Goal: Transaction & Acquisition: Purchase product/service

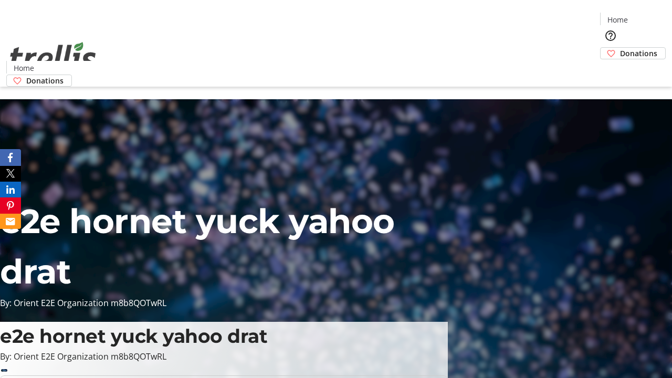
click at [620, 48] on span "Donations" at bounding box center [638, 53] width 37 height 11
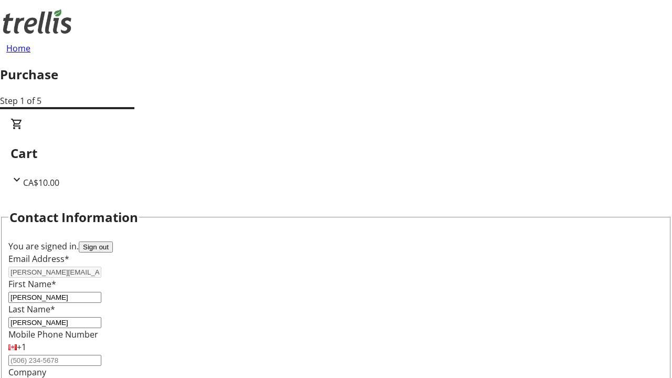
select select "BC"
select select "CA"
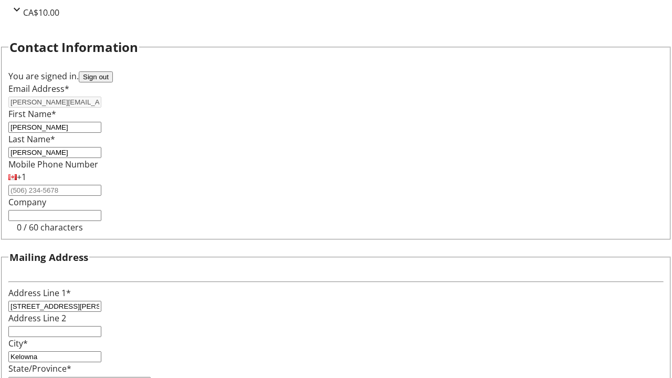
type input "V1Y 0C2"
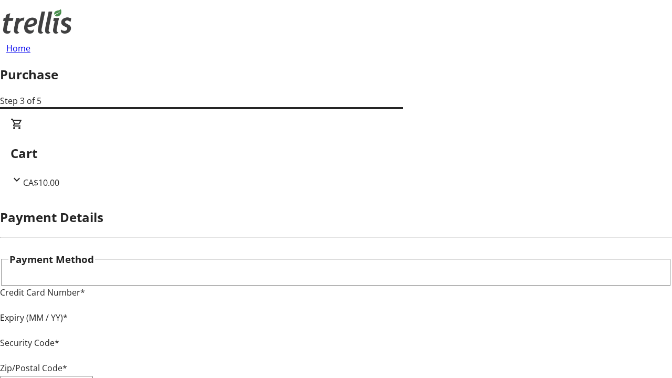
type input "V1Y 0C2"
